Goal: Navigation & Orientation: Find specific page/section

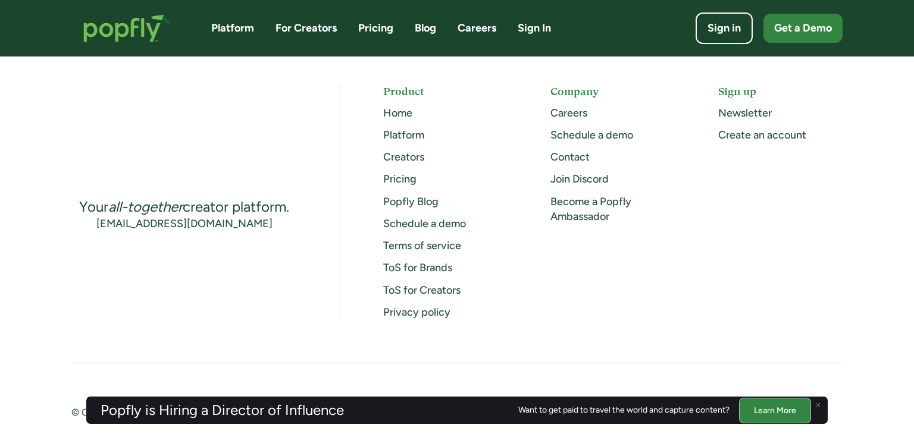
scroll to position [3147, 0]
click at [409, 156] on link "Creators" at bounding box center [403, 158] width 41 height 13
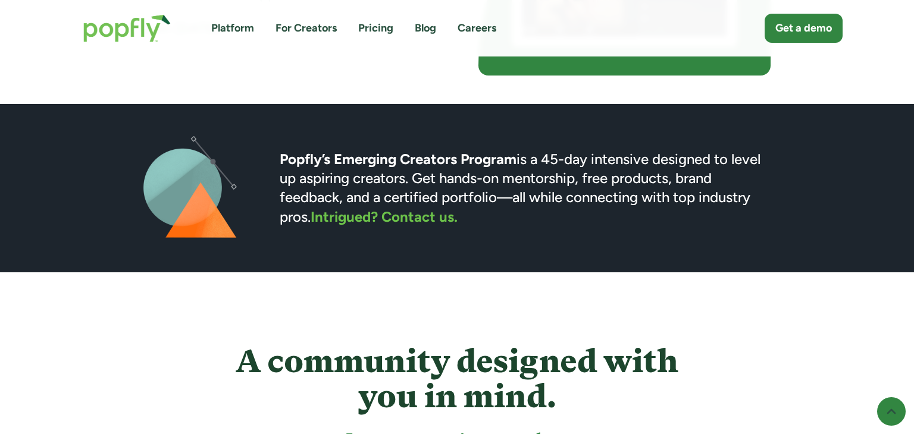
scroll to position [3472, 0]
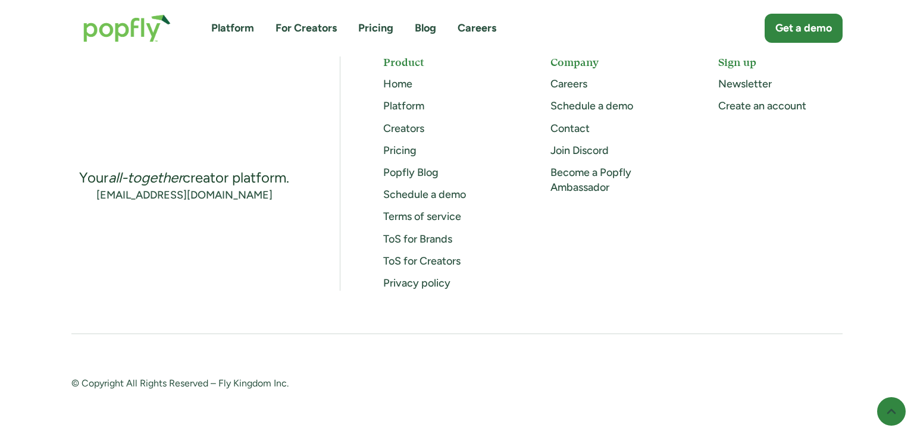
click at [311, 29] on link "For Creators" at bounding box center [306, 28] width 61 height 15
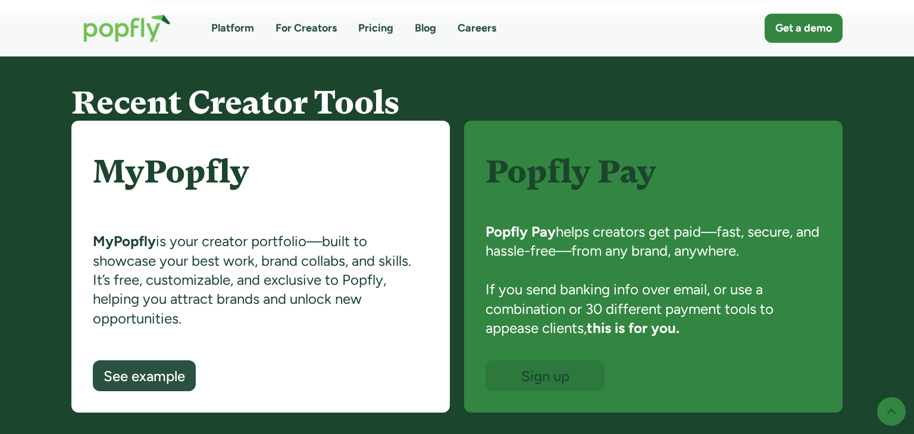
scroll to position [793, 0]
